Goal: Task Accomplishment & Management: Complete application form

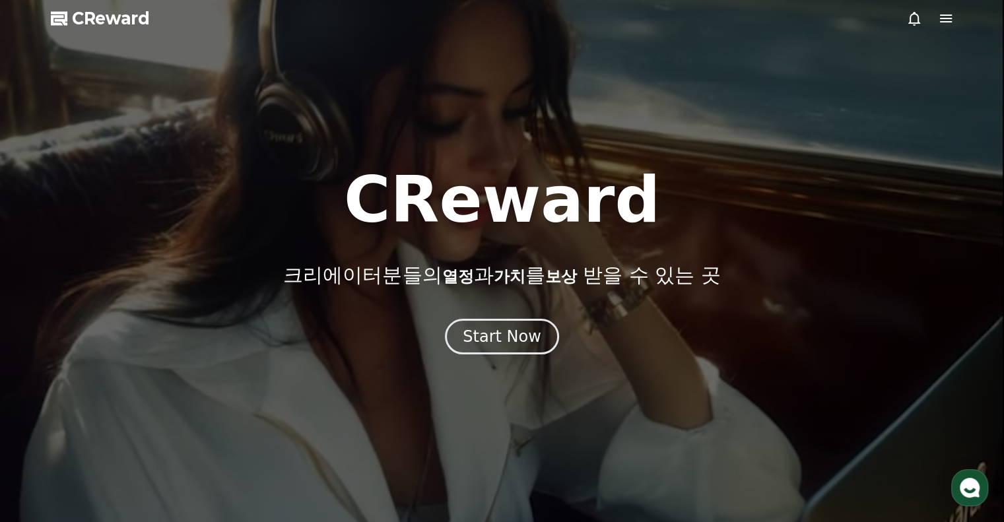
click at [913, 23] on icon at bounding box center [914, 19] width 12 height 14
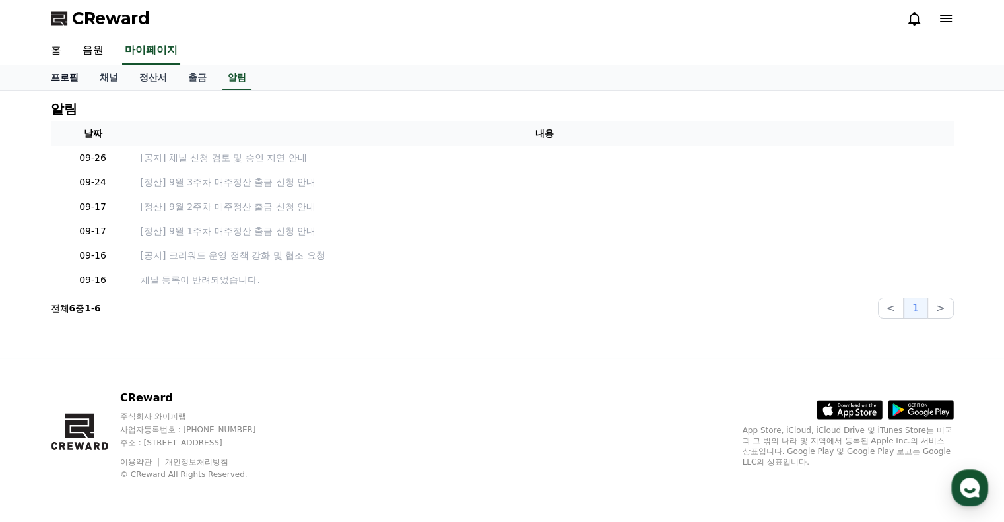
click at [69, 76] on link "프로필" at bounding box center [64, 77] width 49 height 25
select select "**********"
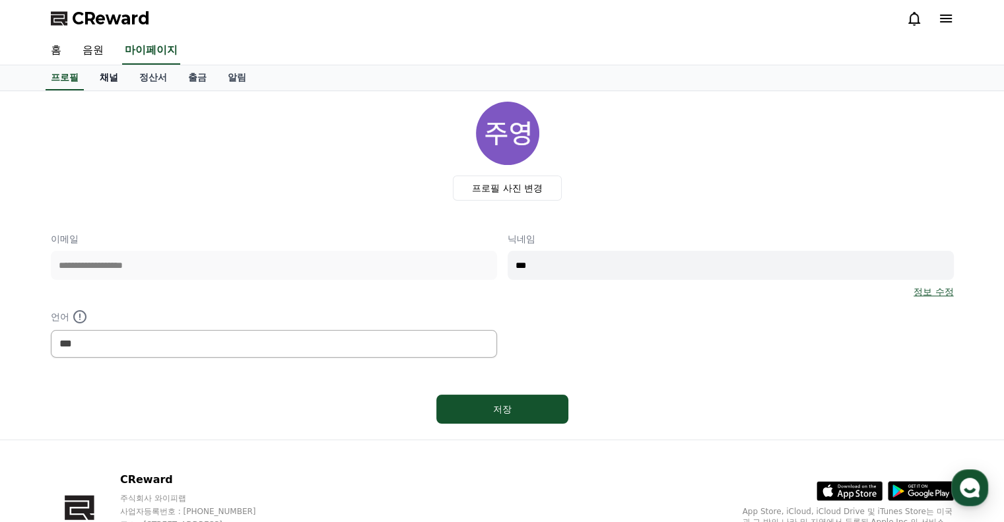
click at [110, 72] on link "채널" at bounding box center [109, 77] width 40 height 25
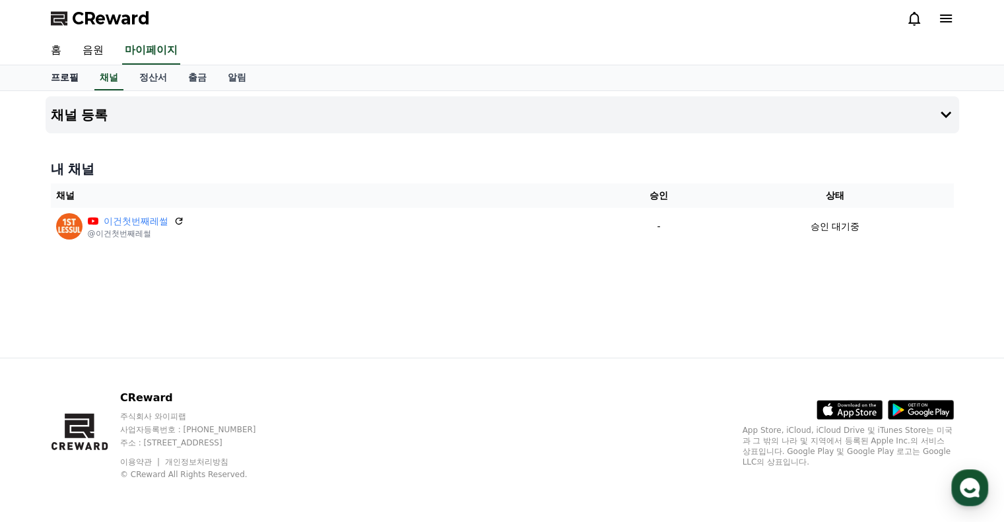
click at [73, 74] on link "프로필" at bounding box center [64, 77] width 49 height 25
select select "**********"
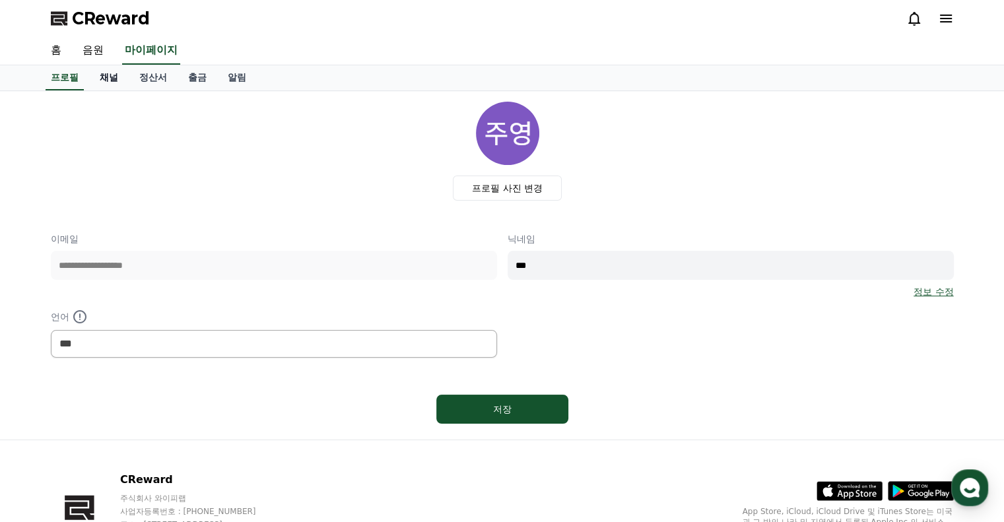
drag, startPoint x: 103, startPoint y: 73, endPoint x: 105, endPoint y: 66, distance: 7.5
click at [104, 73] on link "채널" at bounding box center [109, 77] width 40 height 25
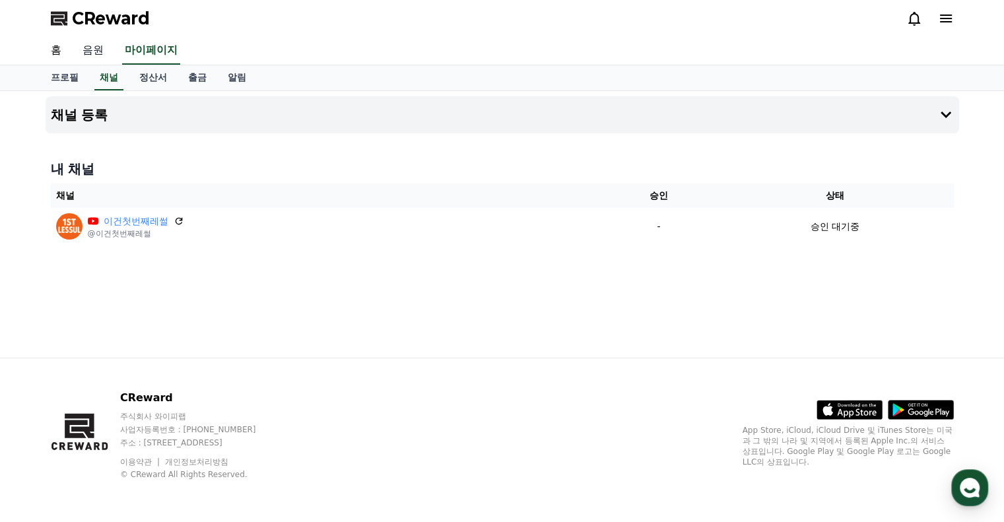
click at [99, 50] on link "음원" at bounding box center [93, 51] width 42 height 28
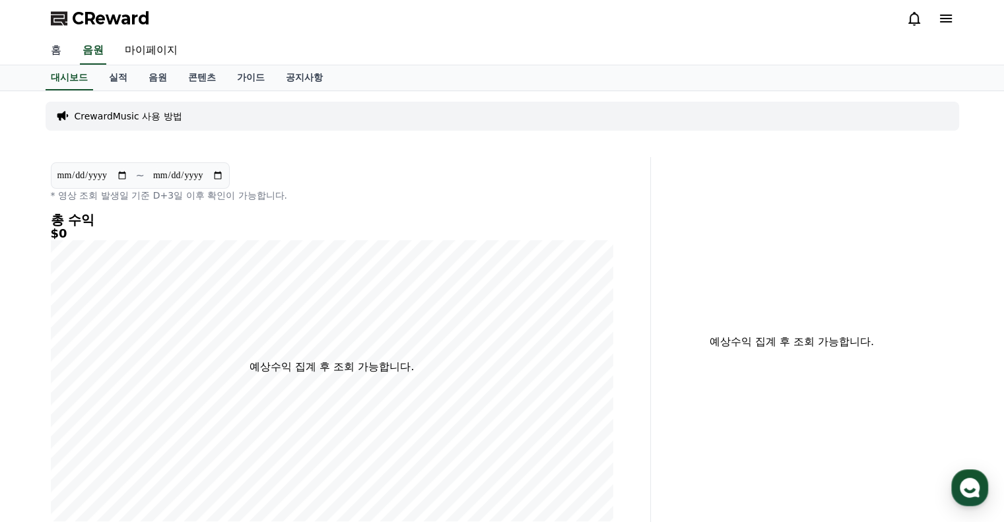
click at [50, 50] on link "홈" at bounding box center [56, 51] width 32 height 28
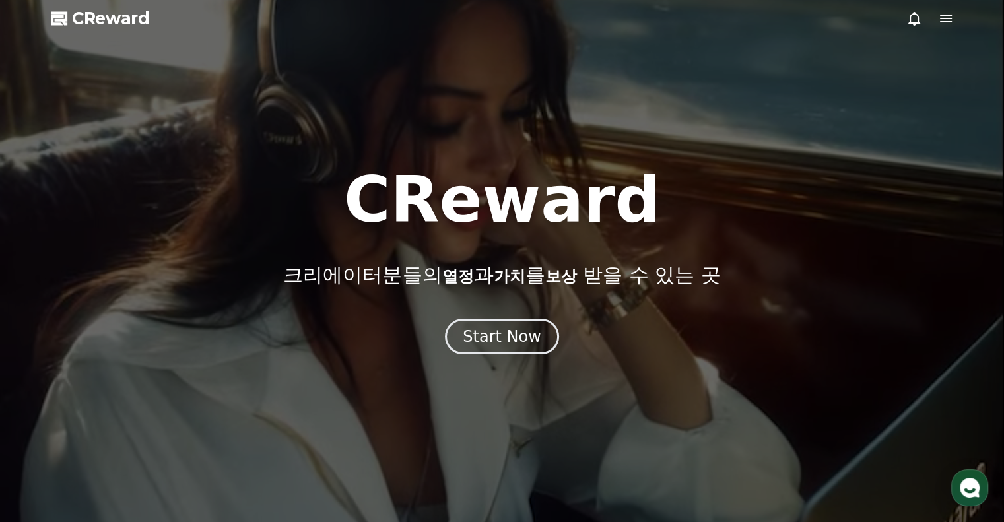
click at [87, 54] on div at bounding box center [502, 261] width 1004 height 522
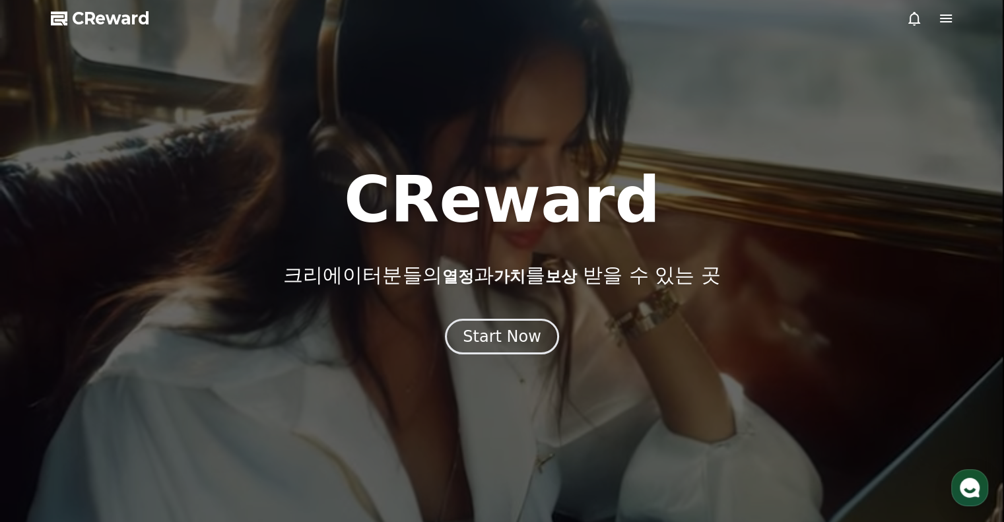
drag, startPoint x: 104, startPoint y: 55, endPoint x: 86, endPoint y: 47, distance: 19.5
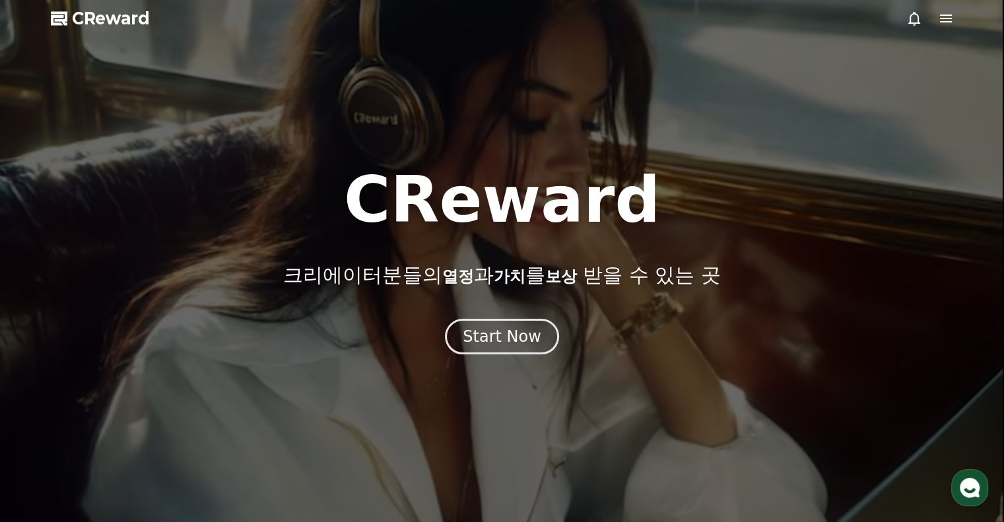
click at [101, 53] on div at bounding box center [502, 261] width 1004 height 522
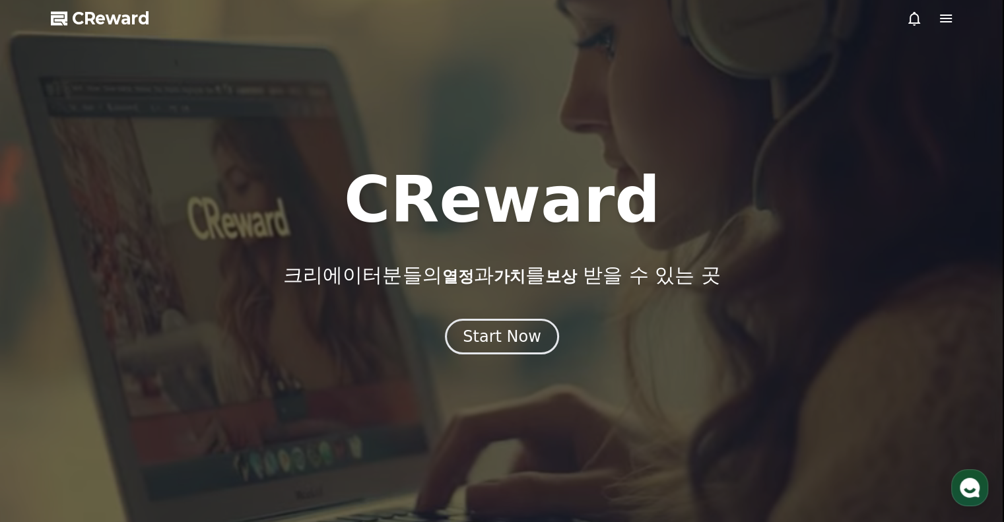
click at [86, 15] on span "CReward" at bounding box center [111, 18] width 78 height 21
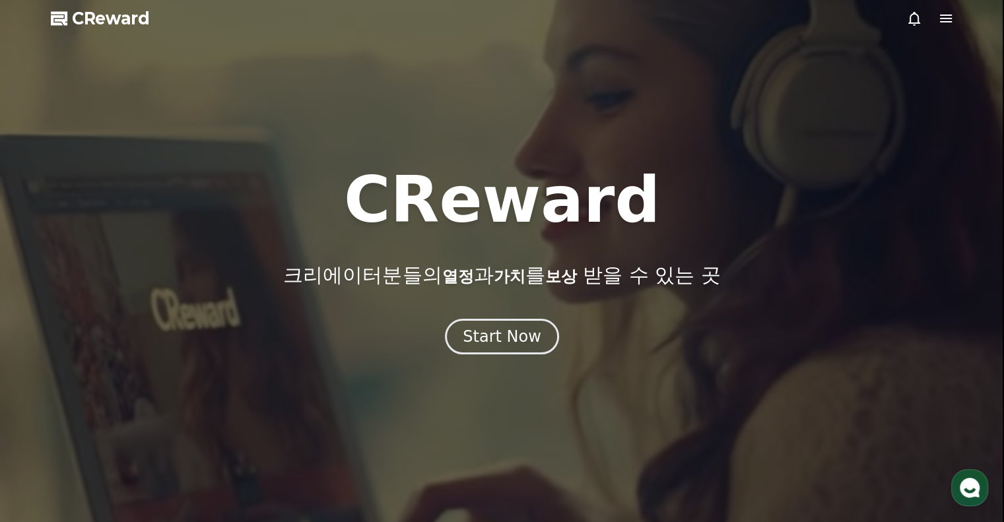
click at [104, 26] on span "CReward" at bounding box center [111, 18] width 78 height 21
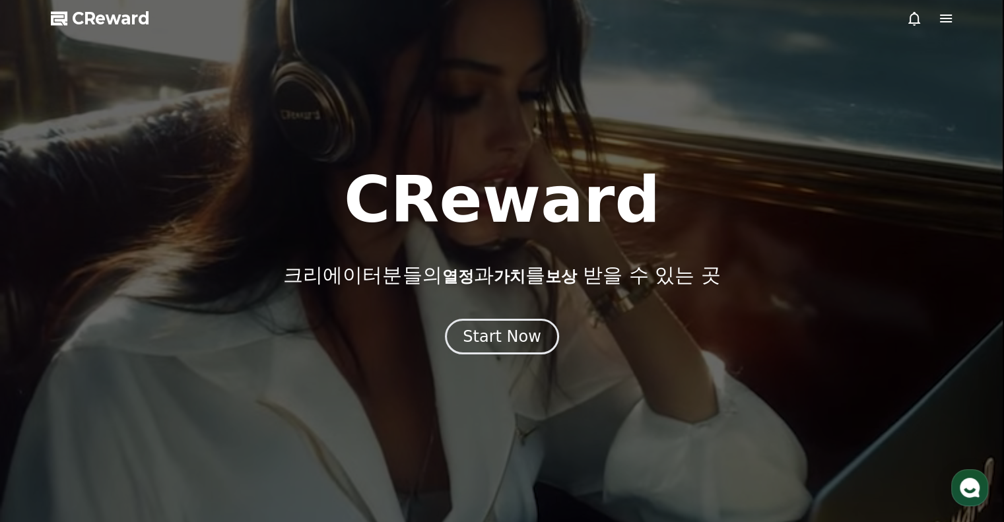
click at [922, 16] on icon at bounding box center [915, 19] width 16 height 16
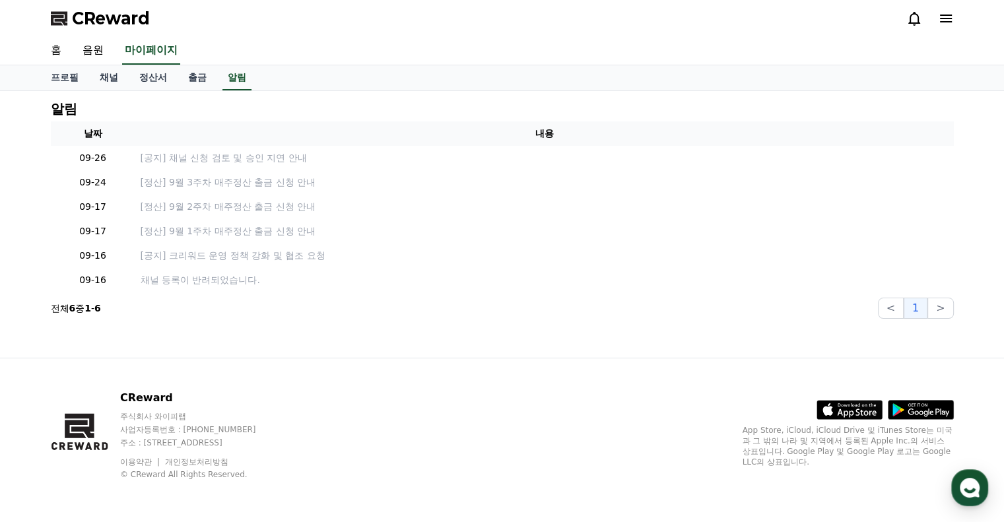
click at [916, 17] on icon at bounding box center [915, 19] width 16 height 16
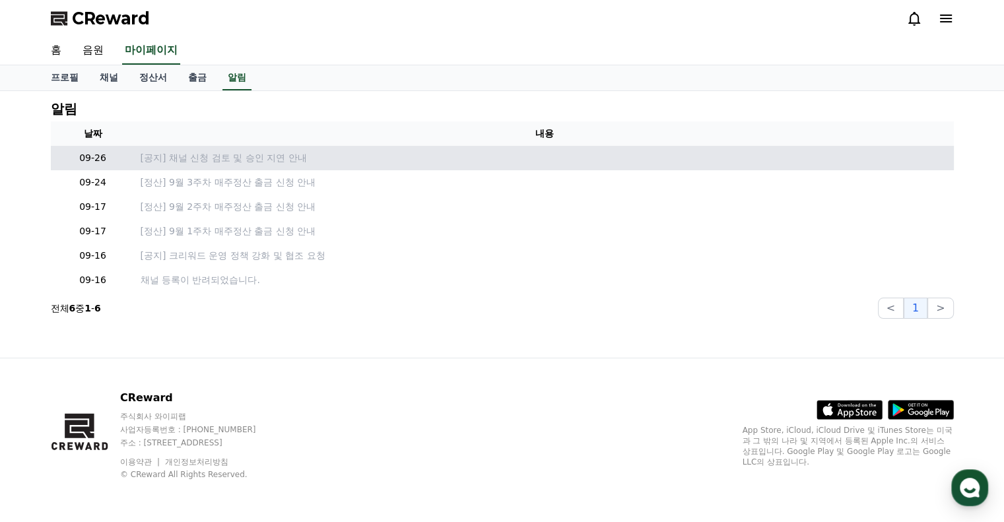
click at [173, 166] on td "[공지] 채널 신청 검토 및 승인 지연 안내" at bounding box center [544, 158] width 819 height 24
click at [190, 163] on p "[공지] 채널 신청 검토 및 승인 지연 안내" at bounding box center [545, 158] width 808 height 14
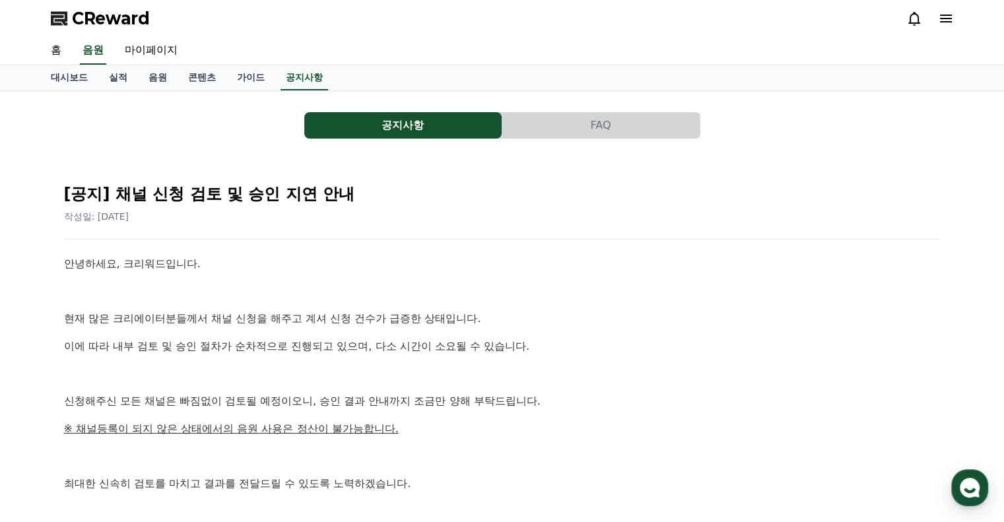
click at [623, 135] on button "FAQ" at bounding box center [600, 125] width 197 height 26
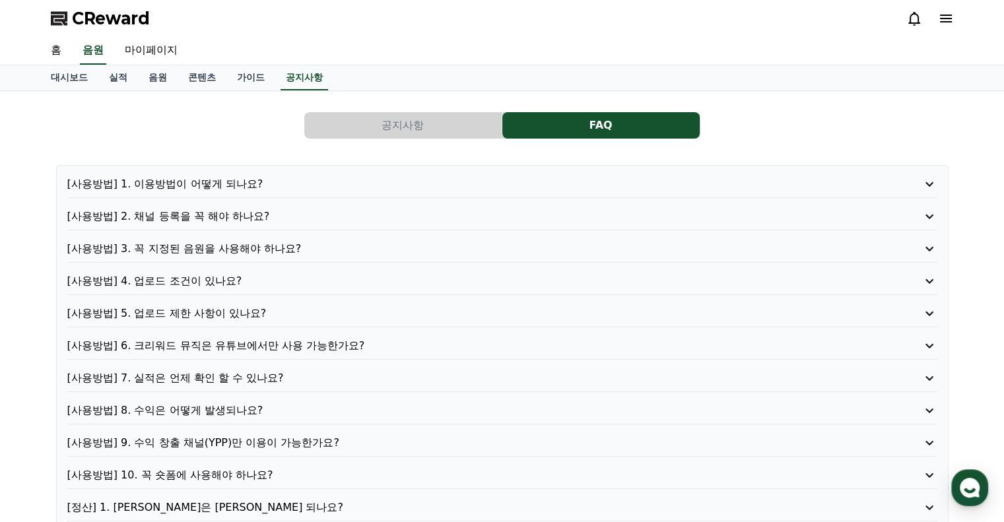
click at [437, 129] on button "공지사항" at bounding box center [402, 125] width 197 height 26
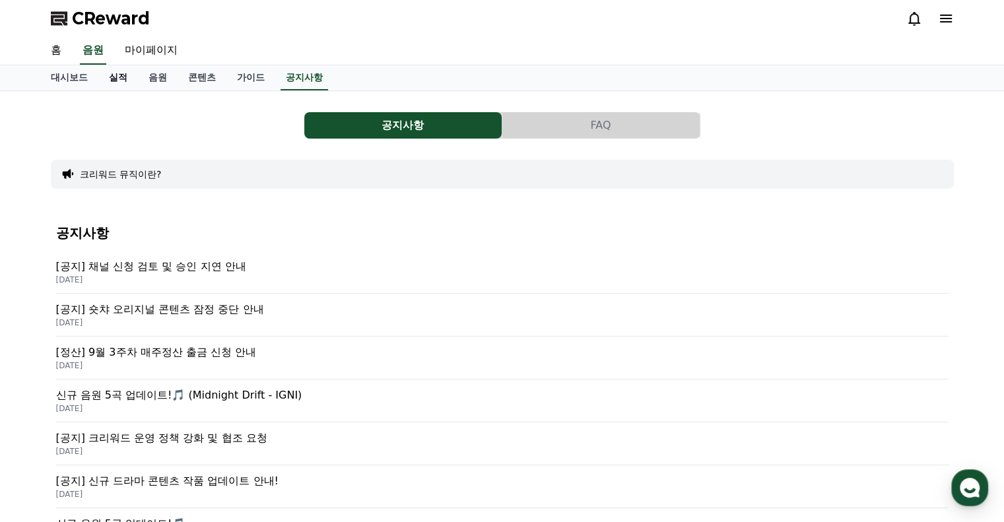
click at [98, 76] on link "실적" at bounding box center [118, 77] width 40 height 25
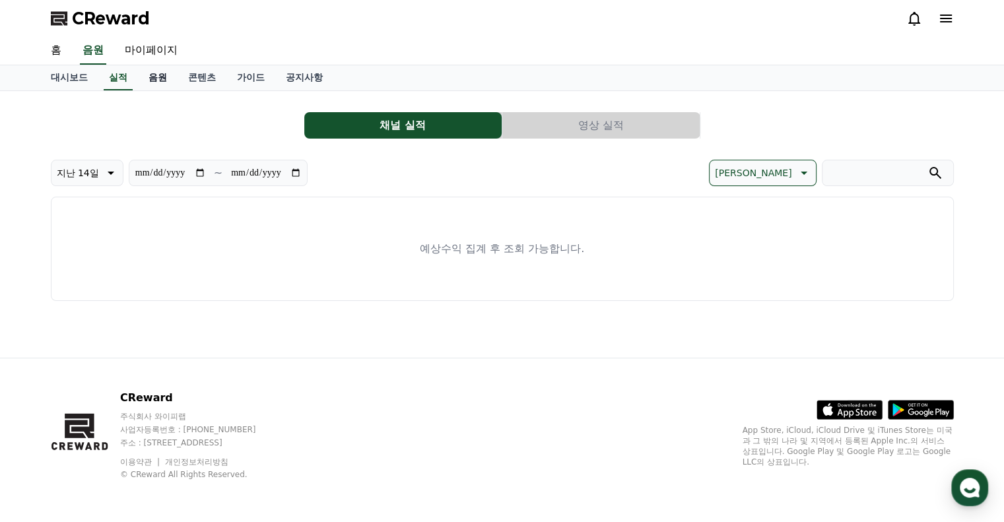
click at [156, 76] on link "음원" at bounding box center [158, 77] width 40 height 25
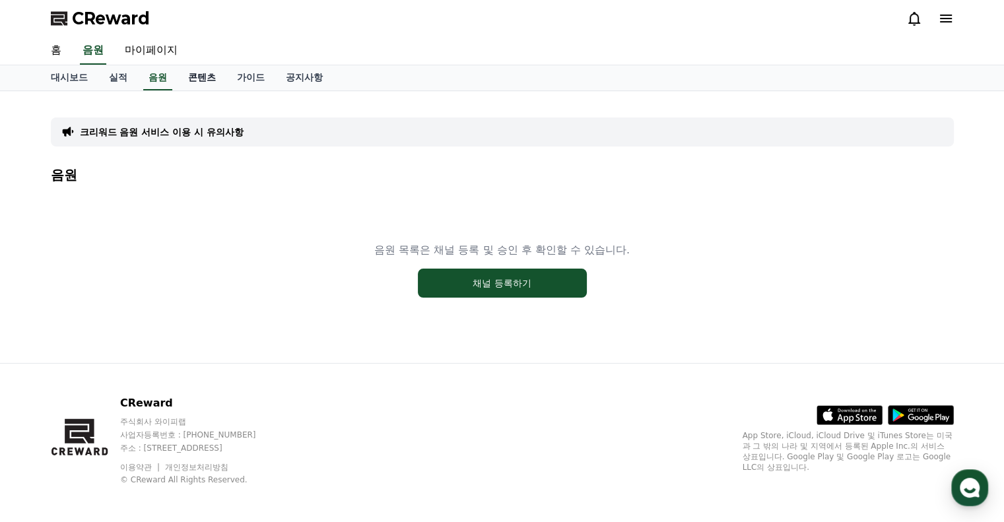
click at [194, 77] on link "콘텐츠" at bounding box center [202, 77] width 49 height 25
click at [244, 74] on link "가이드" at bounding box center [250, 77] width 49 height 25
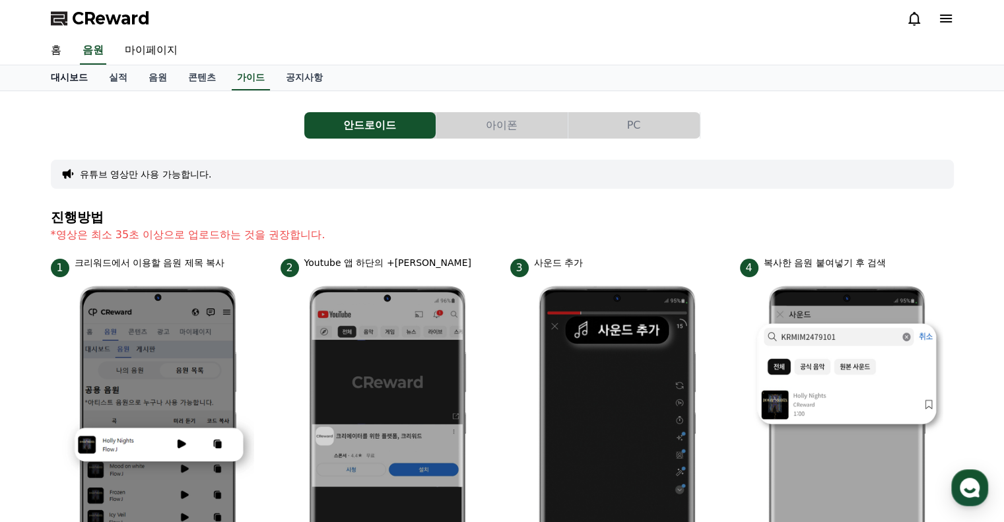
click at [87, 84] on link "대시보드" at bounding box center [69, 77] width 58 height 25
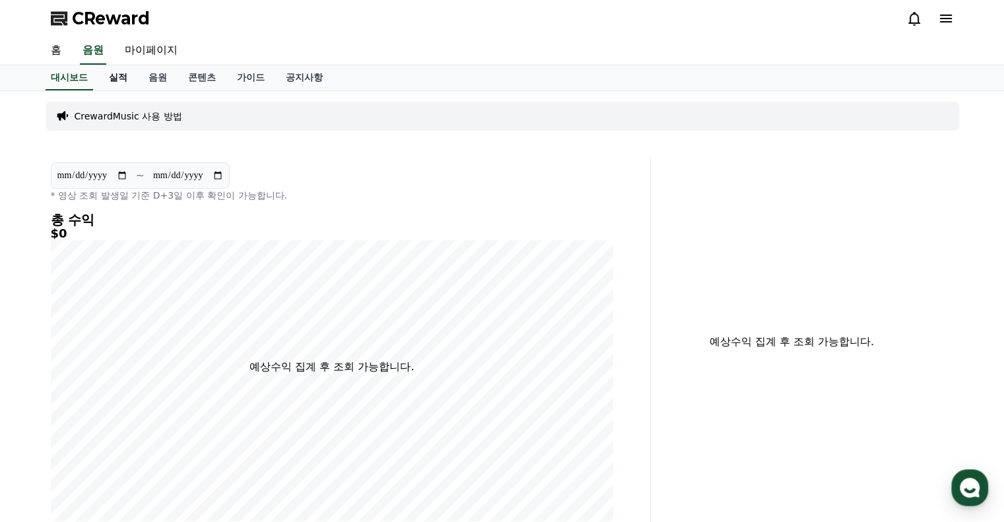
click at [127, 81] on link "실적" at bounding box center [118, 77] width 40 height 25
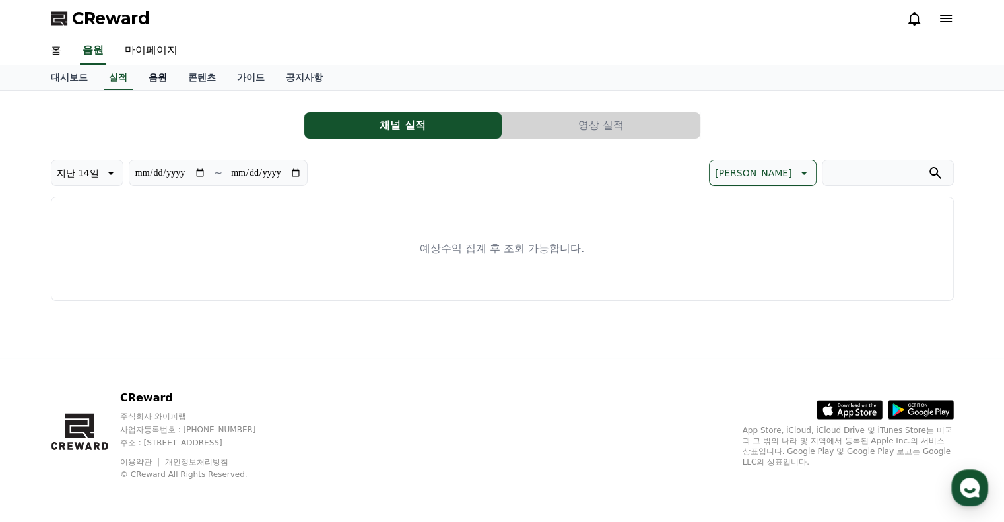
click at [158, 77] on link "음원" at bounding box center [158, 77] width 40 height 25
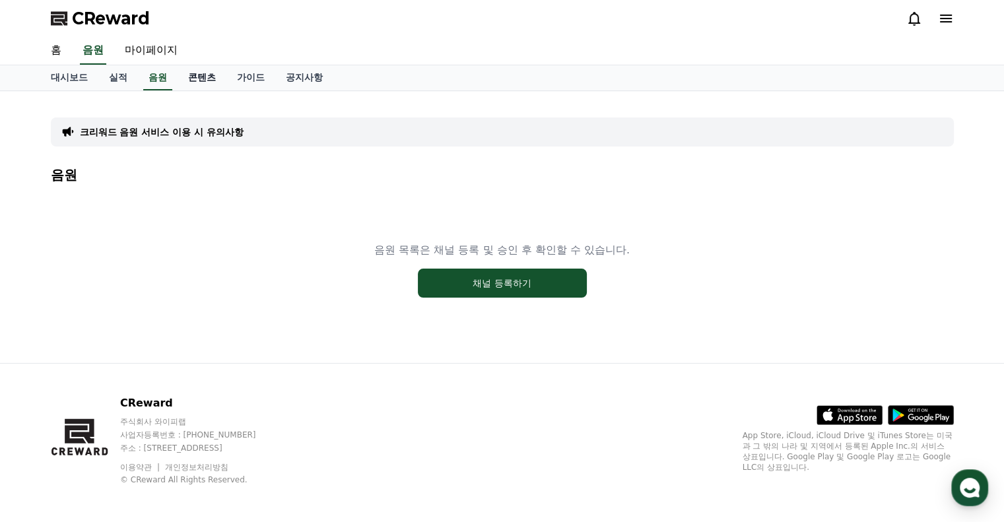
click at [184, 78] on link "콘텐츠" at bounding box center [202, 77] width 49 height 25
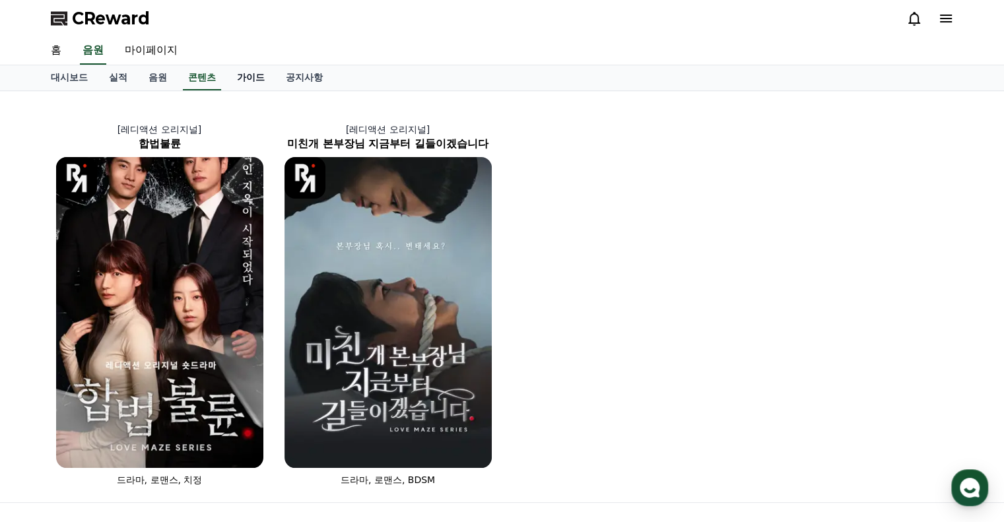
click at [246, 77] on link "가이드" at bounding box center [250, 77] width 49 height 25
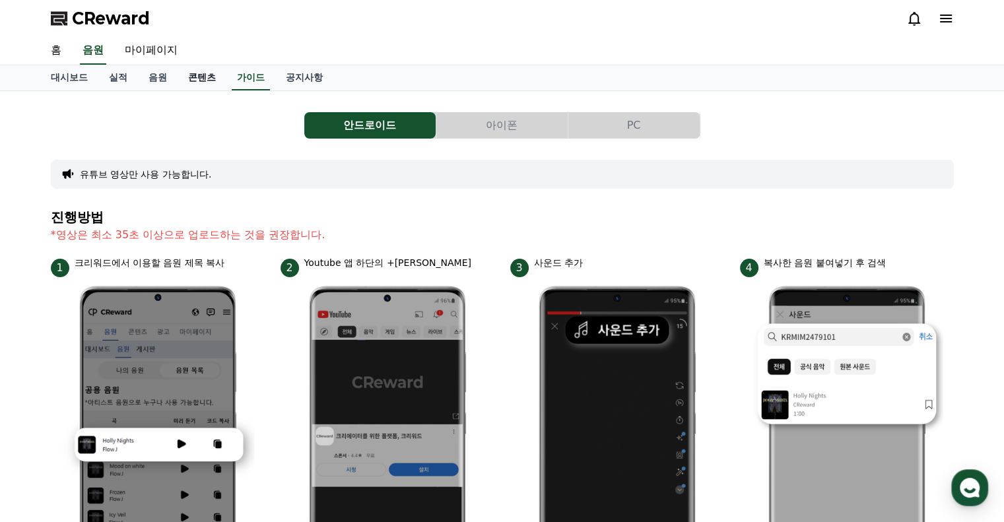
click at [179, 77] on link "콘텐츠" at bounding box center [202, 77] width 49 height 25
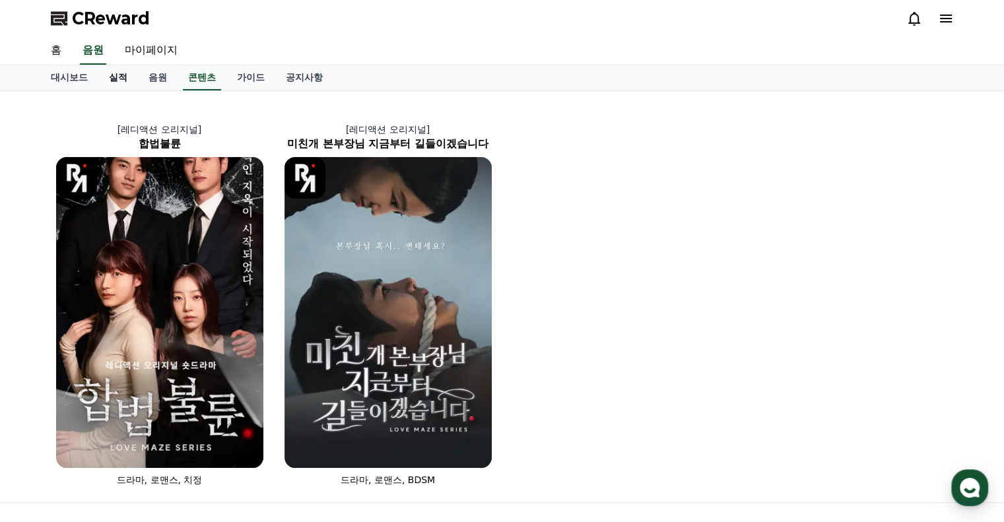
click at [116, 83] on link "실적" at bounding box center [118, 77] width 40 height 25
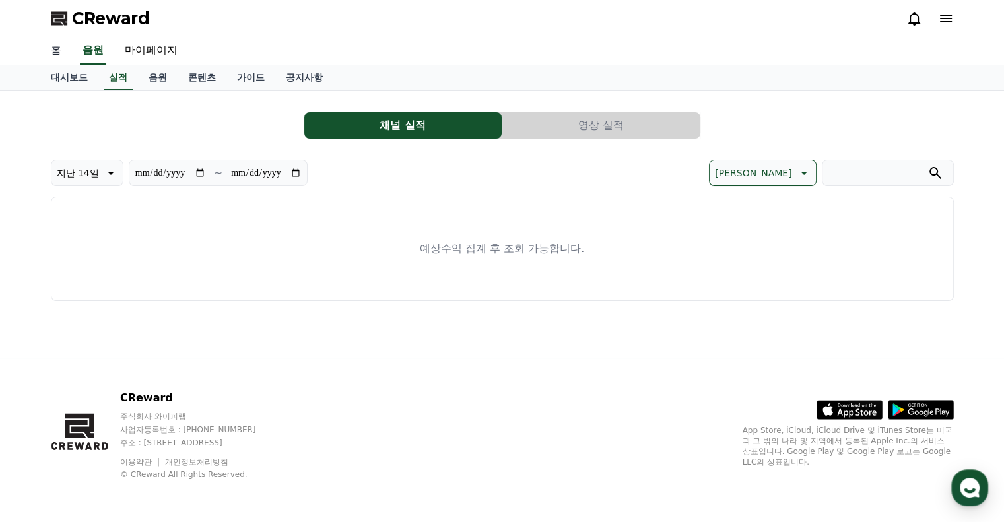
click at [56, 52] on link "홈" at bounding box center [56, 51] width 32 height 28
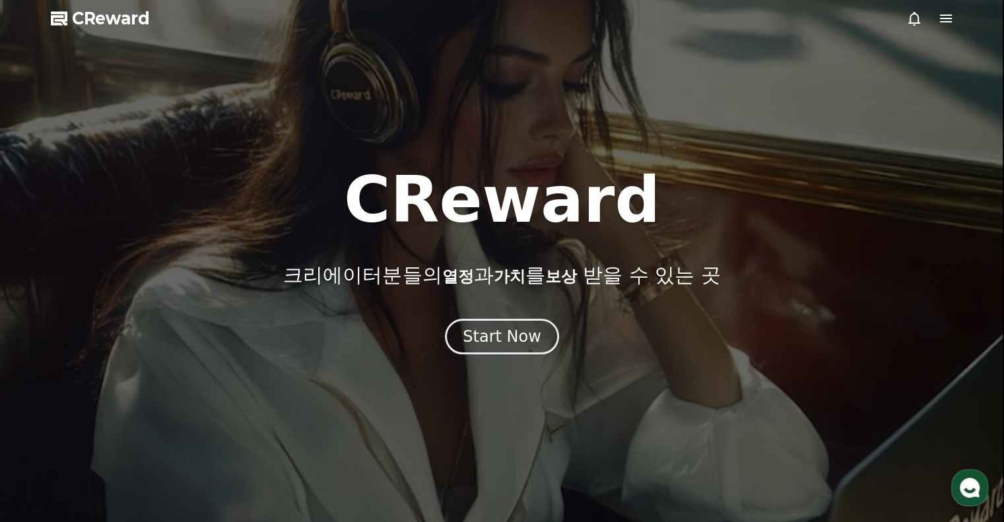
click at [100, 30] on div at bounding box center [502, 261] width 1004 height 522
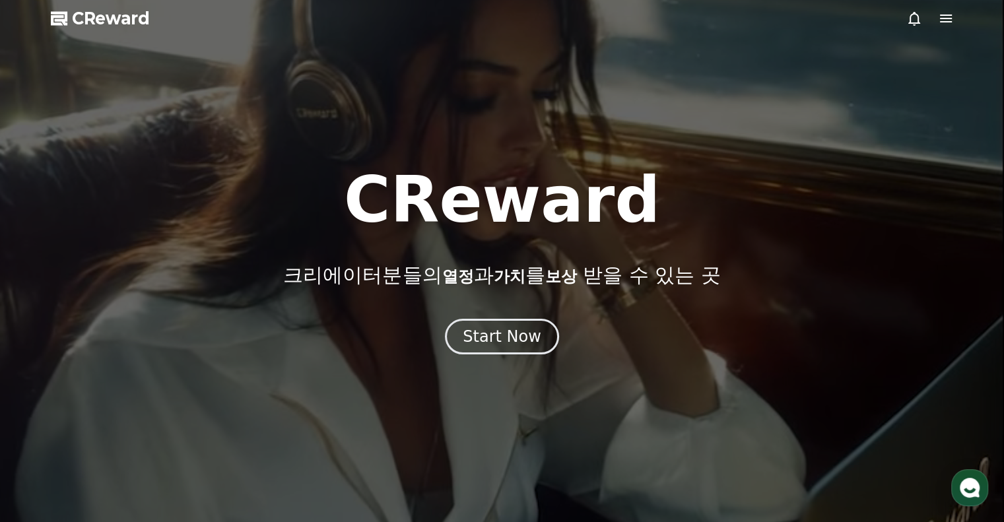
click at [940, 20] on icon at bounding box center [946, 19] width 16 height 16
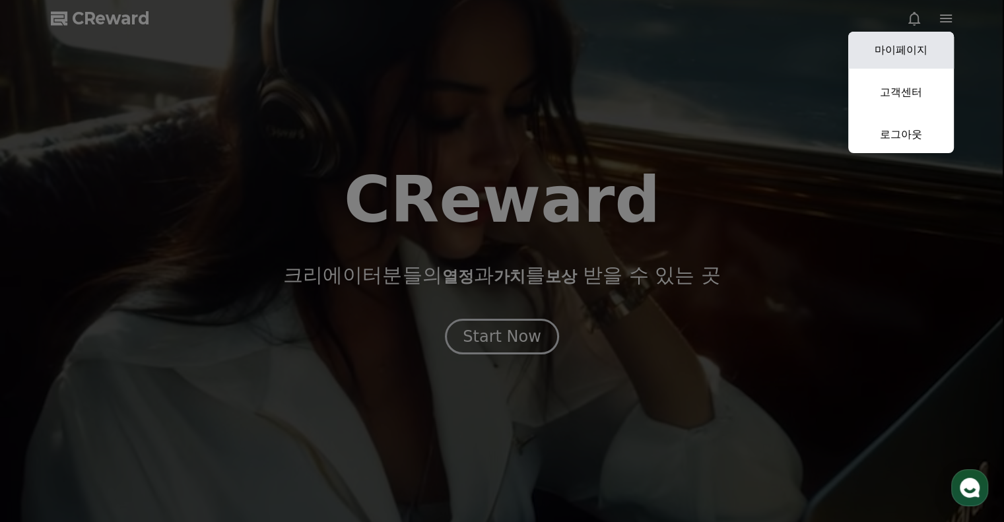
click at [907, 55] on link "마이페이지" at bounding box center [901, 50] width 106 height 37
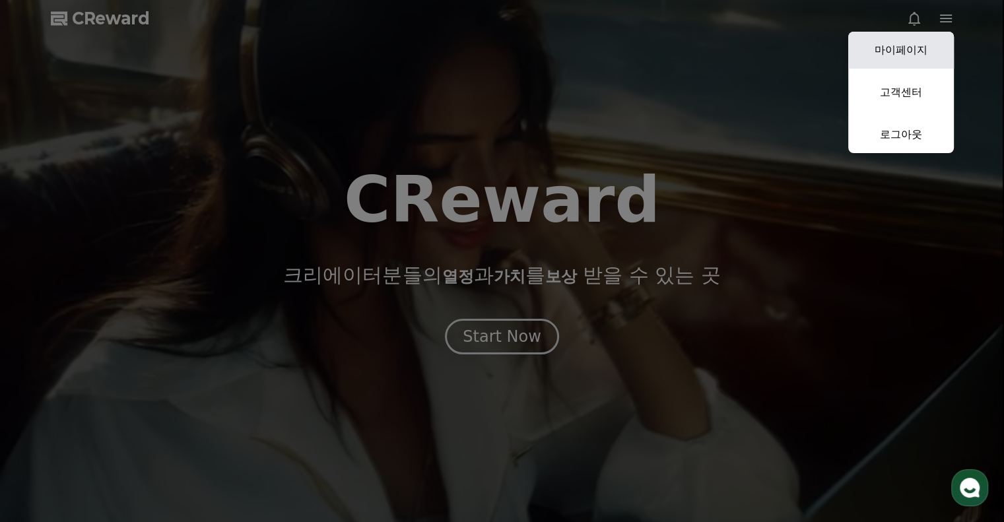
select select "**********"
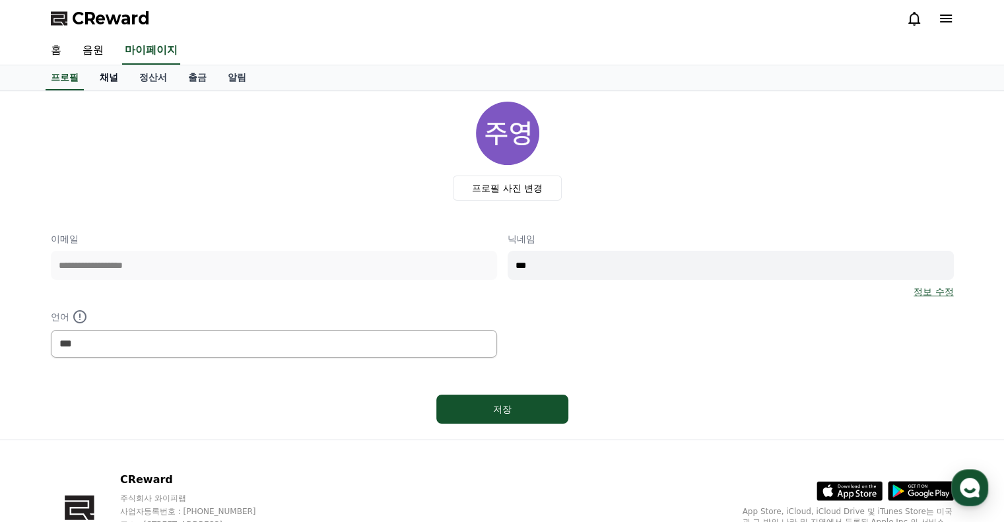
click at [96, 81] on link "채널" at bounding box center [109, 77] width 40 height 25
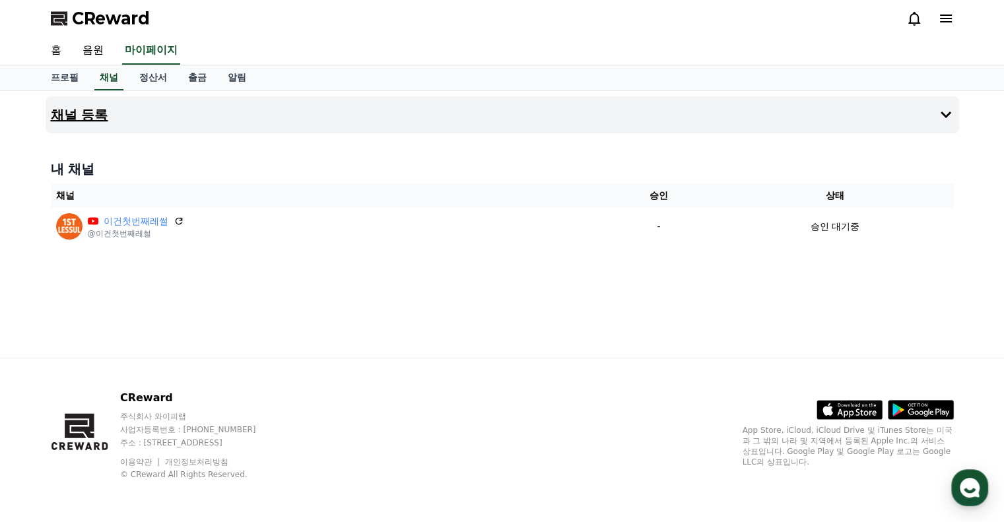
click at [139, 115] on button "채널 등록" at bounding box center [503, 114] width 914 height 37
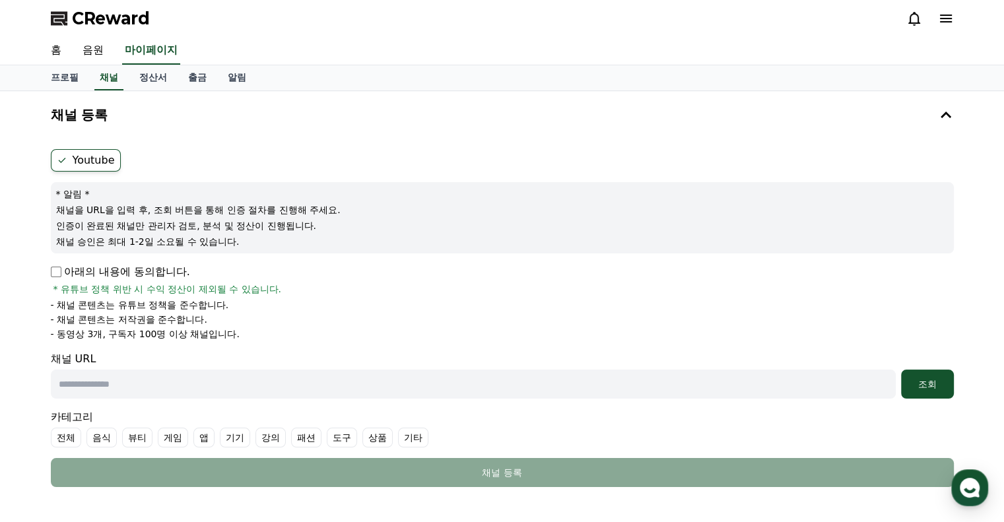
scroll to position [132, 0]
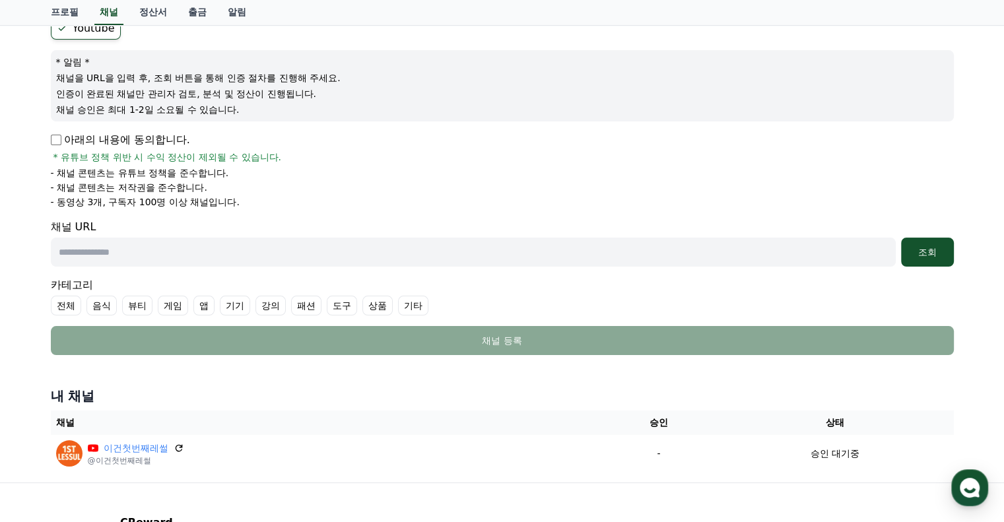
click at [161, 248] on input "text" at bounding box center [473, 252] width 845 height 29
